Goal: Task Accomplishment & Management: Use online tool/utility

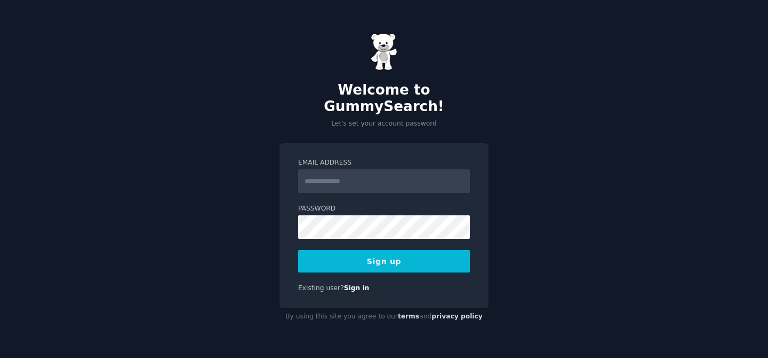
click at [0, 357] on com-1password-button at bounding box center [0, 358] width 0 height 0
type input "**********"
click at [388, 253] on button "Sign up" at bounding box center [384, 261] width 172 height 22
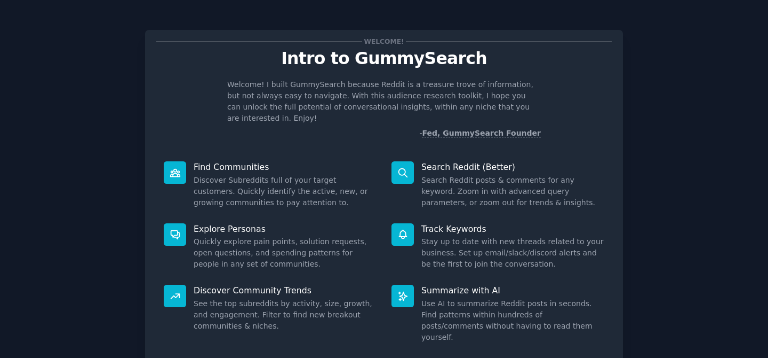
scroll to position [60, 0]
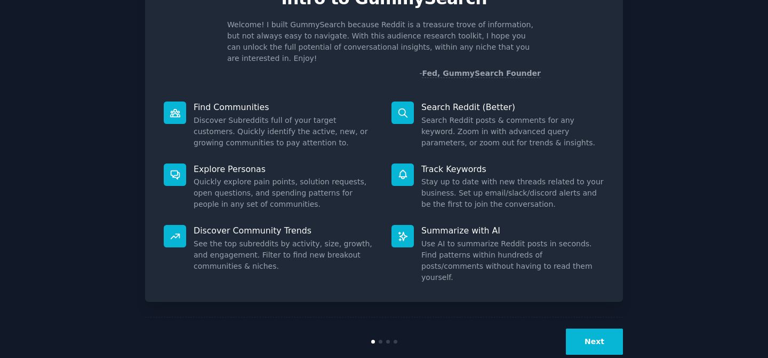
click at [593, 329] on button "Next" at bounding box center [594, 341] width 57 height 26
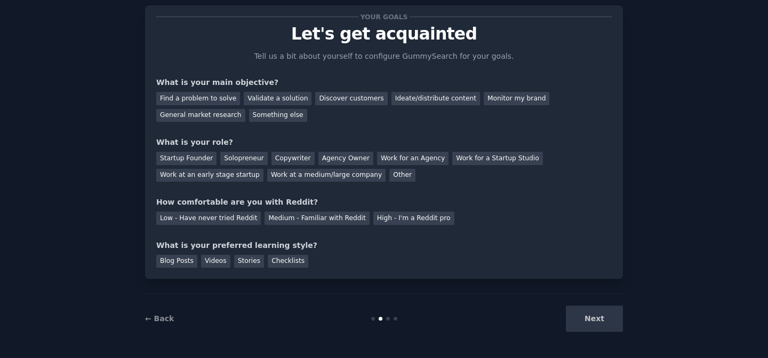
scroll to position [25, 0]
click at [218, 98] on div "Find a problem to solve" at bounding box center [198, 98] width 84 height 13
click at [417, 97] on div "Ideate/distribute content" at bounding box center [436, 98] width 89 height 13
click at [229, 97] on div "Find a problem to solve" at bounding box center [198, 98] width 84 height 13
click at [221, 158] on div "Solopreneur" at bounding box center [243, 158] width 47 height 13
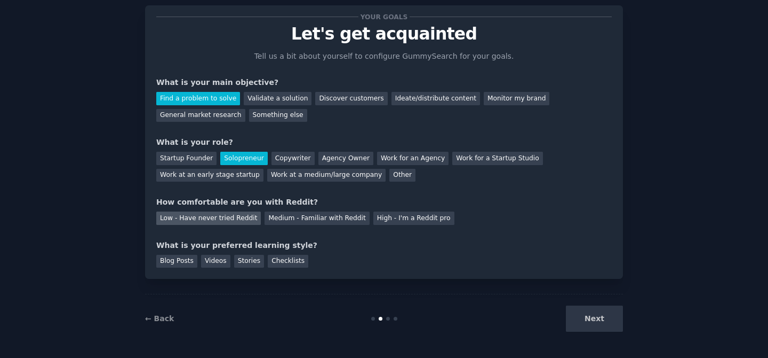
click at [240, 219] on div "Low - Have never tried Reddit" at bounding box center [208, 217] width 105 height 13
click at [209, 263] on div "Videos" at bounding box center [215, 261] width 29 height 13
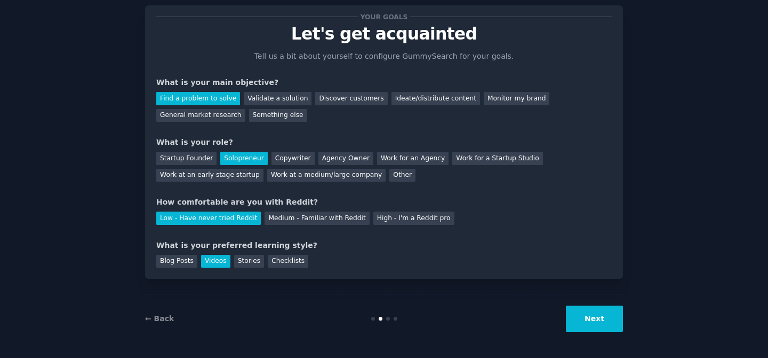
click at [577, 308] on button "Next" at bounding box center [594, 318] width 57 height 26
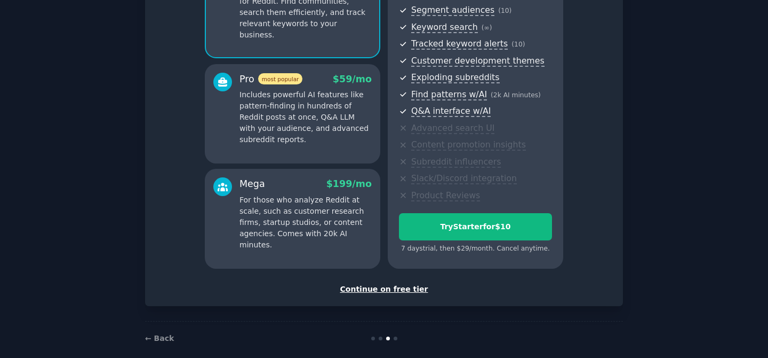
scroll to position [148, 0]
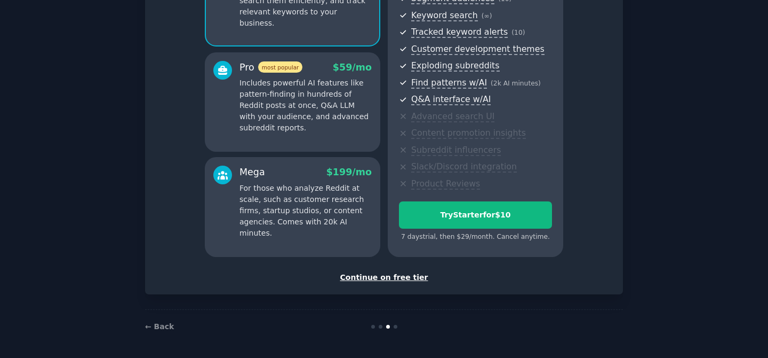
click at [368, 276] on div "Continue on free tier" at bounding box center [384, 277] width 456 height 11
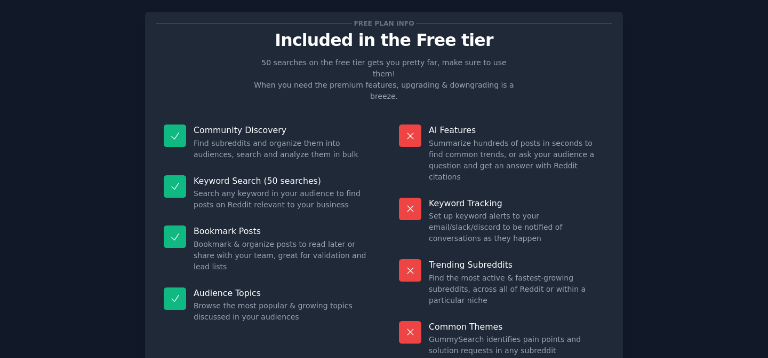
scroll to position [24, 0]
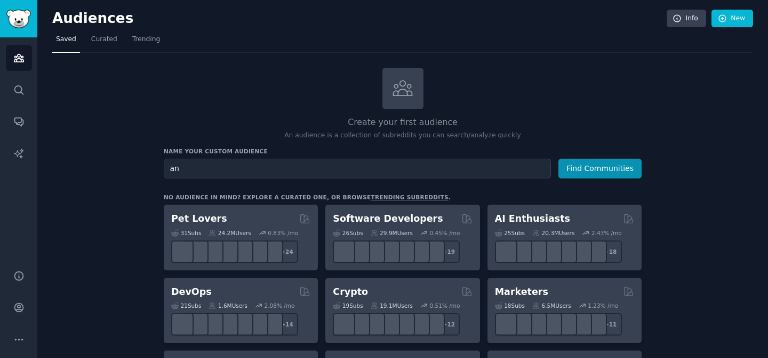
type input "a"
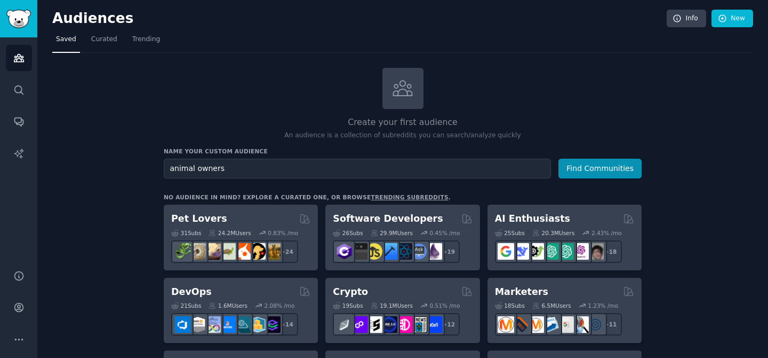
type input "animal owners"
click at [559, 158] on button "Find Communities" at bounding box center [600, 168] width 83 height 20
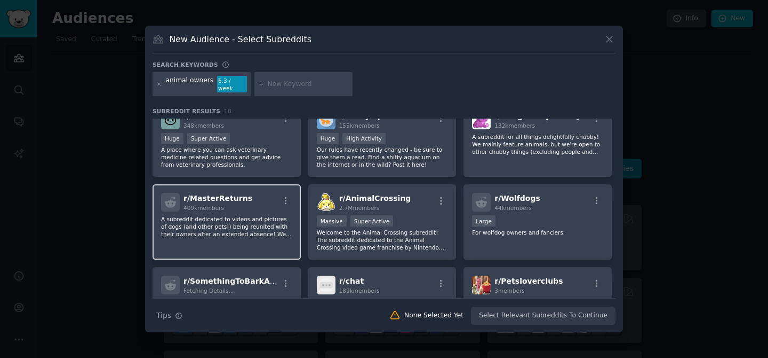
scroll to position [100, 0]
